Goal: Task Accomplishment & Management: Use online tool/utility

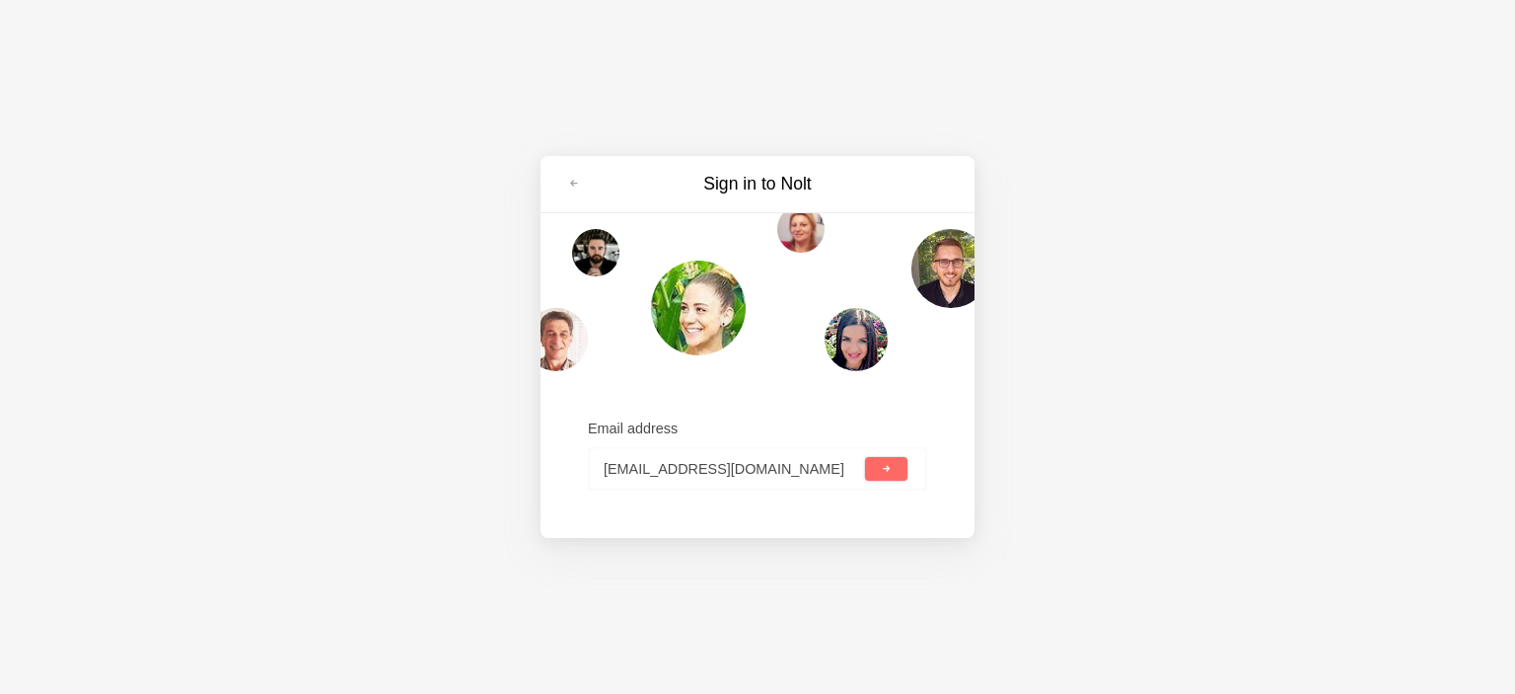
type input "Psdenney@mwdco.com"
click at [881, 467] on span "submit" at bounding box center [886, 469] width 11 height 11
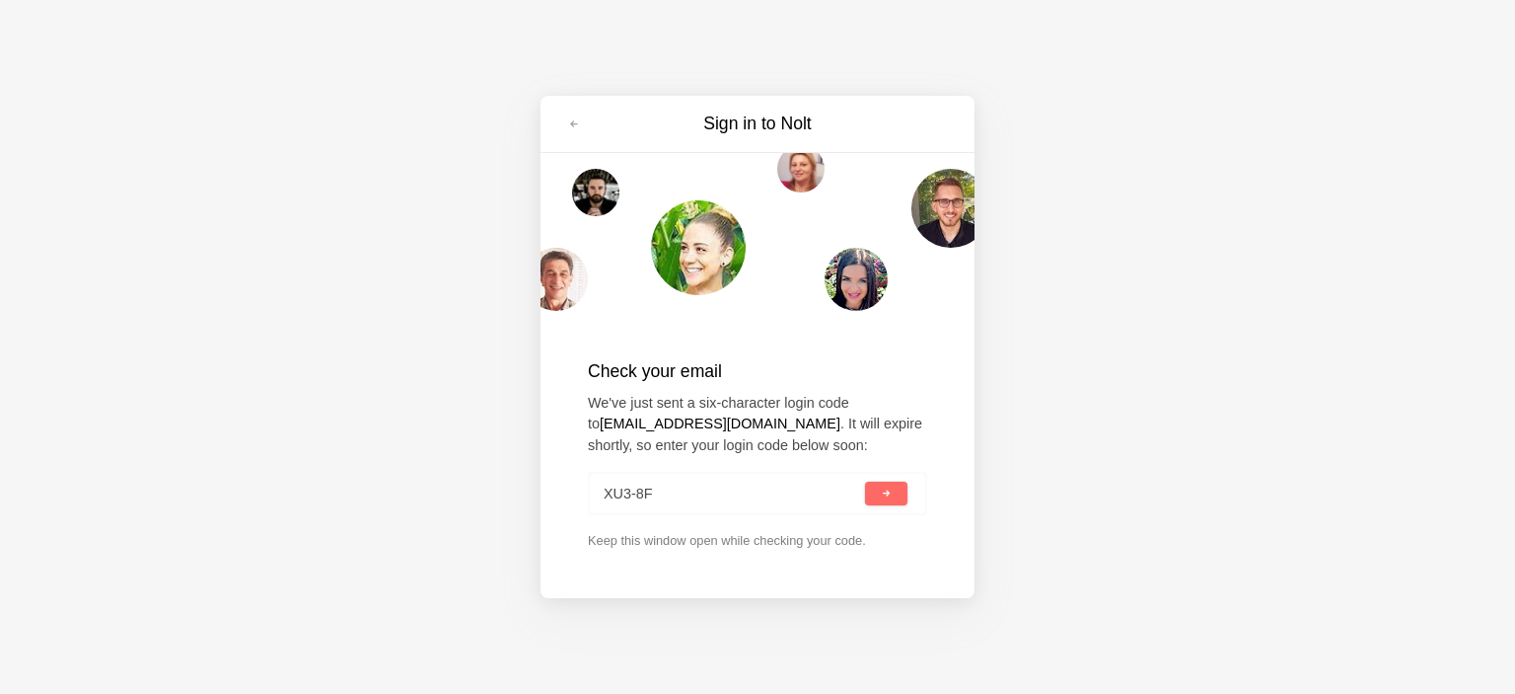
type input "XU3-8F0"
click at [876, 492] on button "submit" at bounding box center [886, 493] width 42 height 24
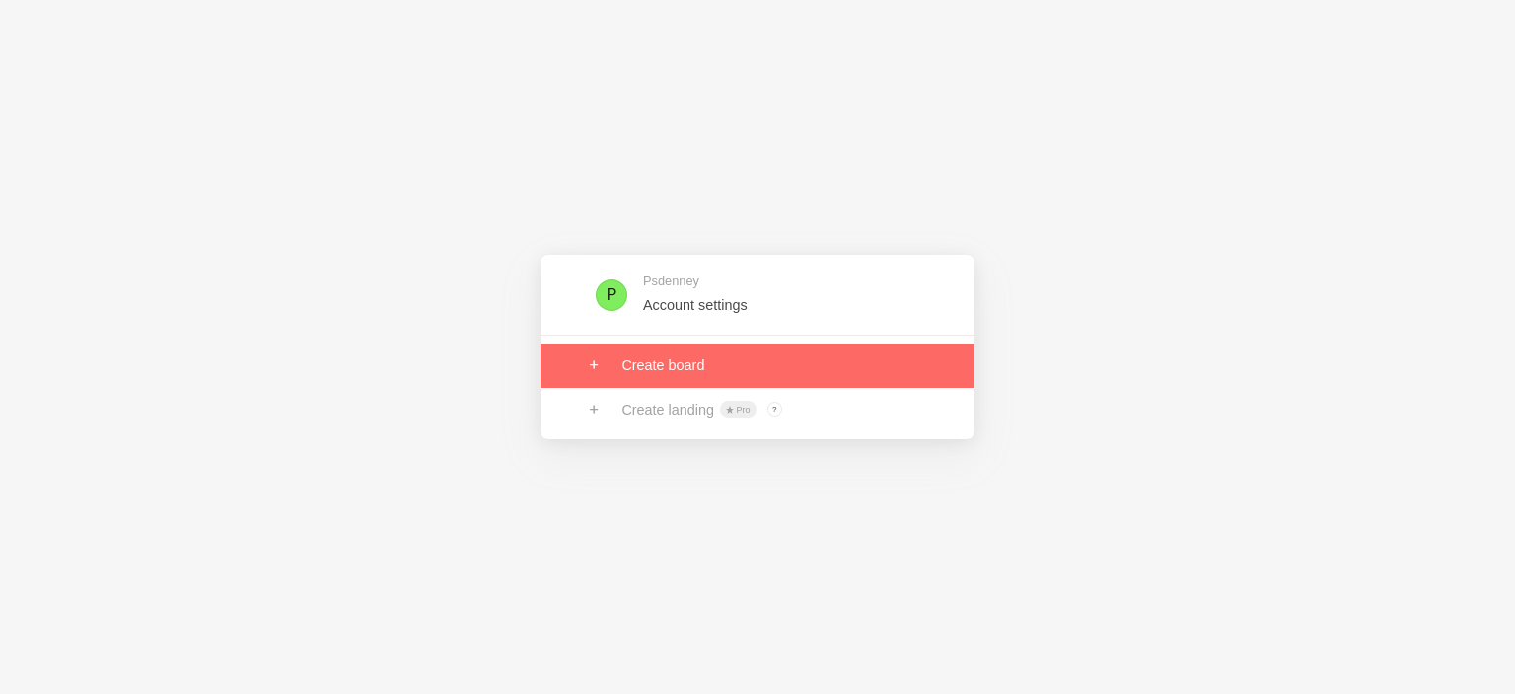
click at [641, 365] on link at bounding box center [758, 364] width 434 height 43
